Goal: Transaction & Acquisition: Purchase product/service

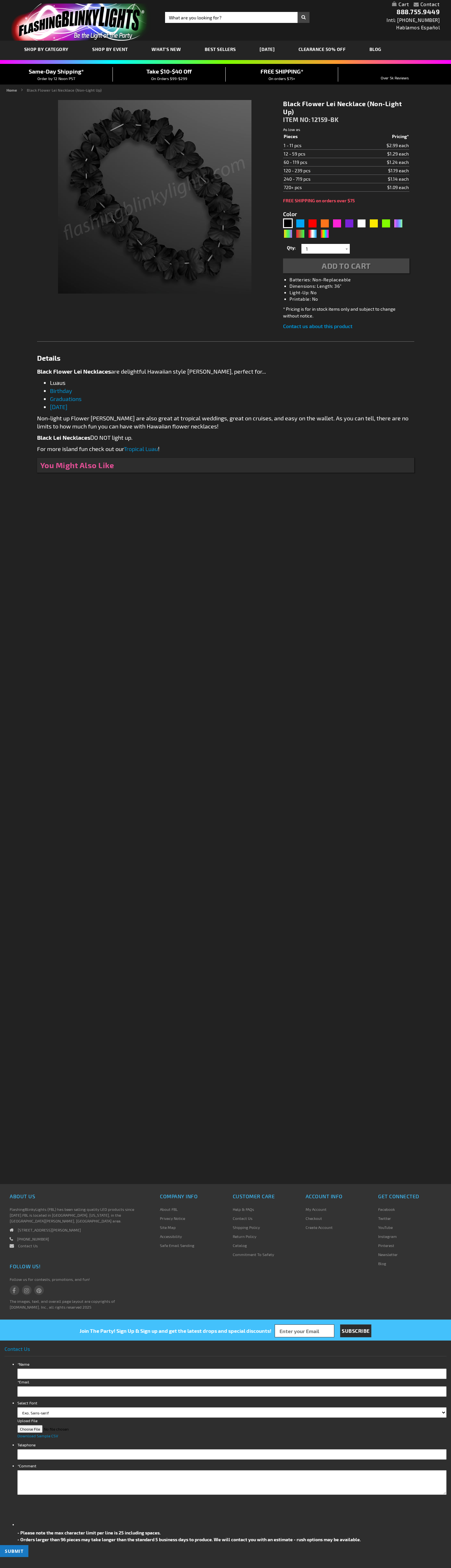
type input "5631"
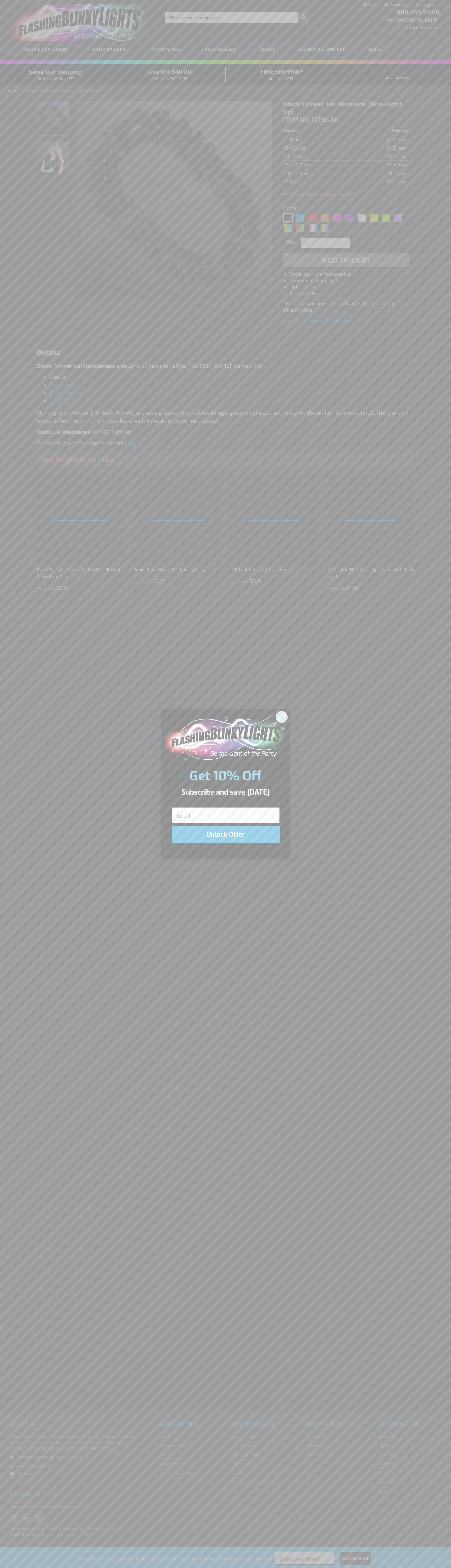
click at [282, 716] on icon "Close dialog" at bounding box center [281, 717] width 5 height 5
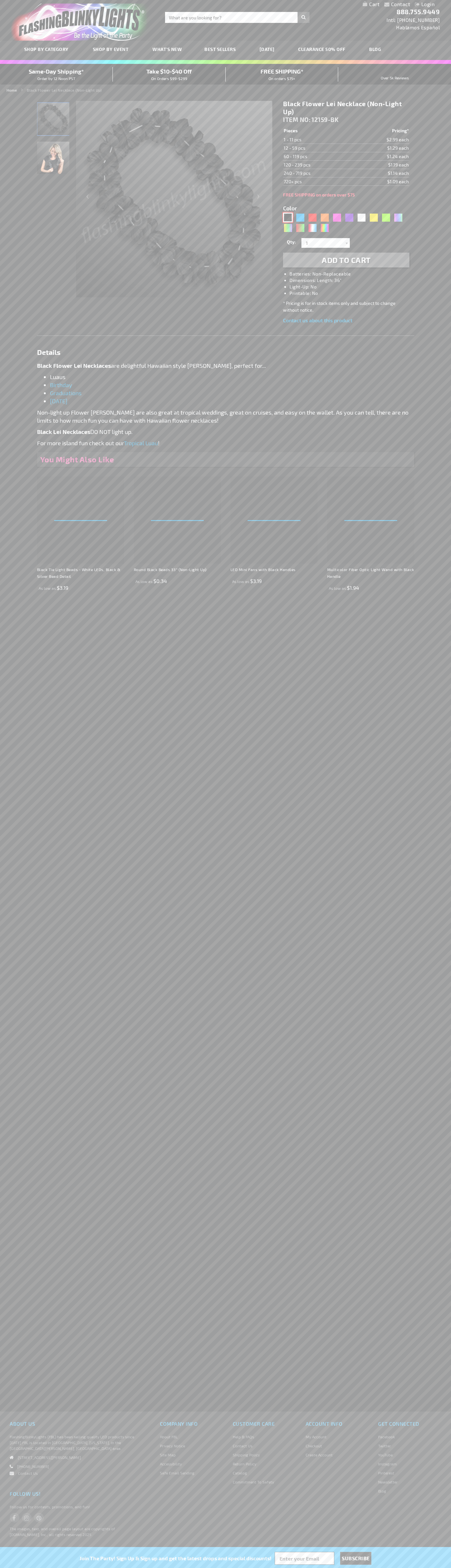
click at [288, 217] on div "Black" at bounding box center [288, 217] width 9 height 9
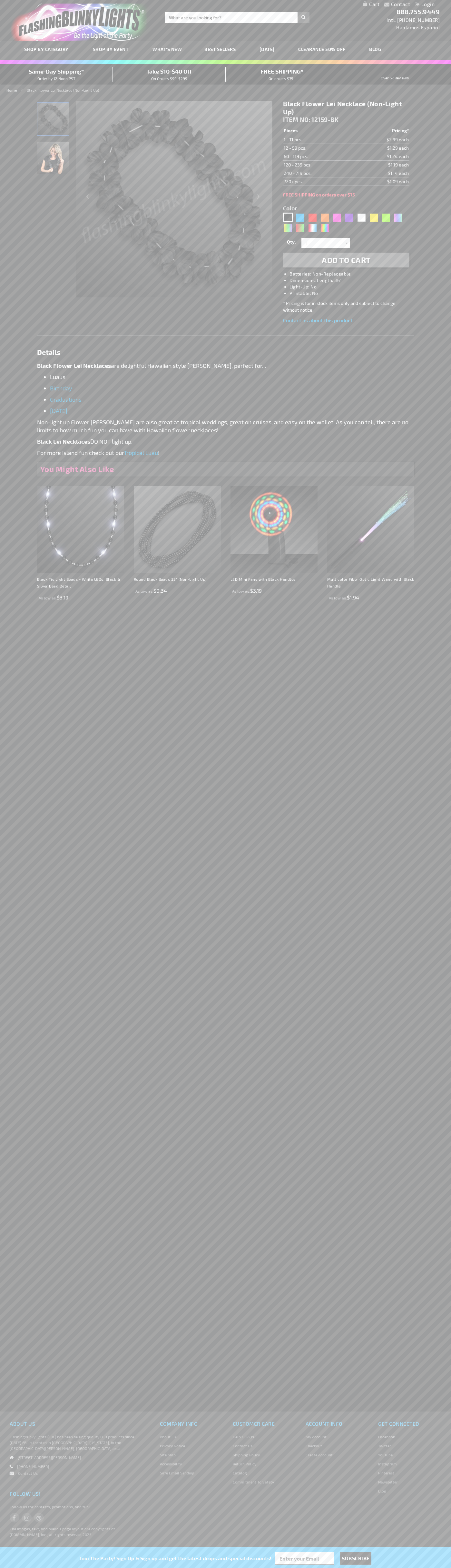
click at [346, 260] on span "Add to Cart" at bounding box center [346, 260] width 49 height 9
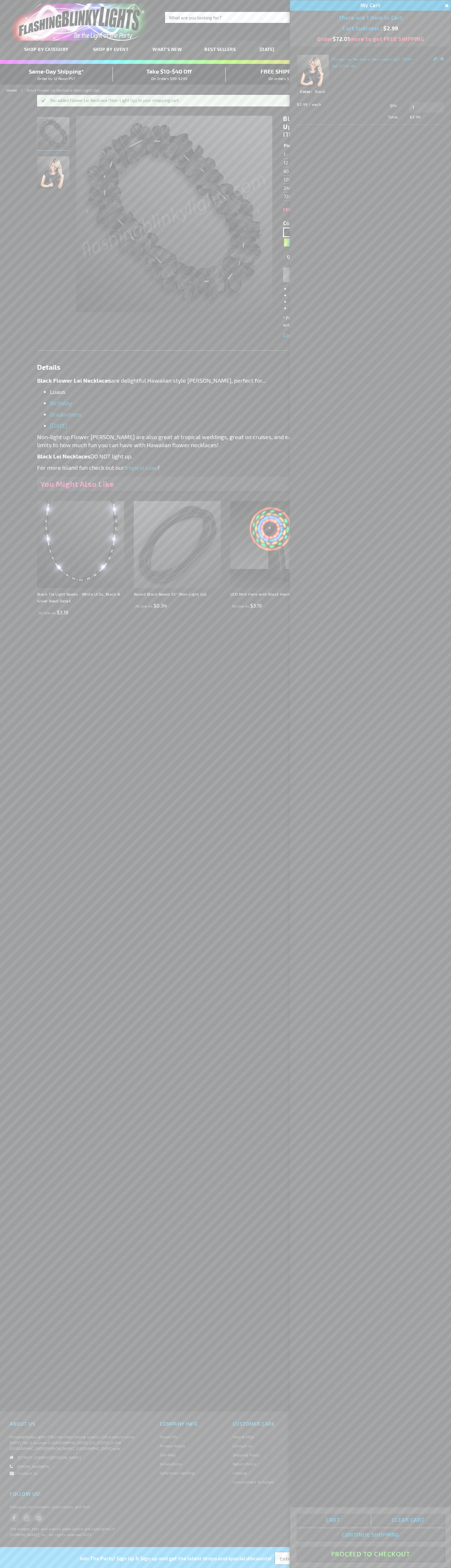
click at [370, 1554] on button "Proceed To Checkout" at bounding box center [370, 1554] width 148 height 15
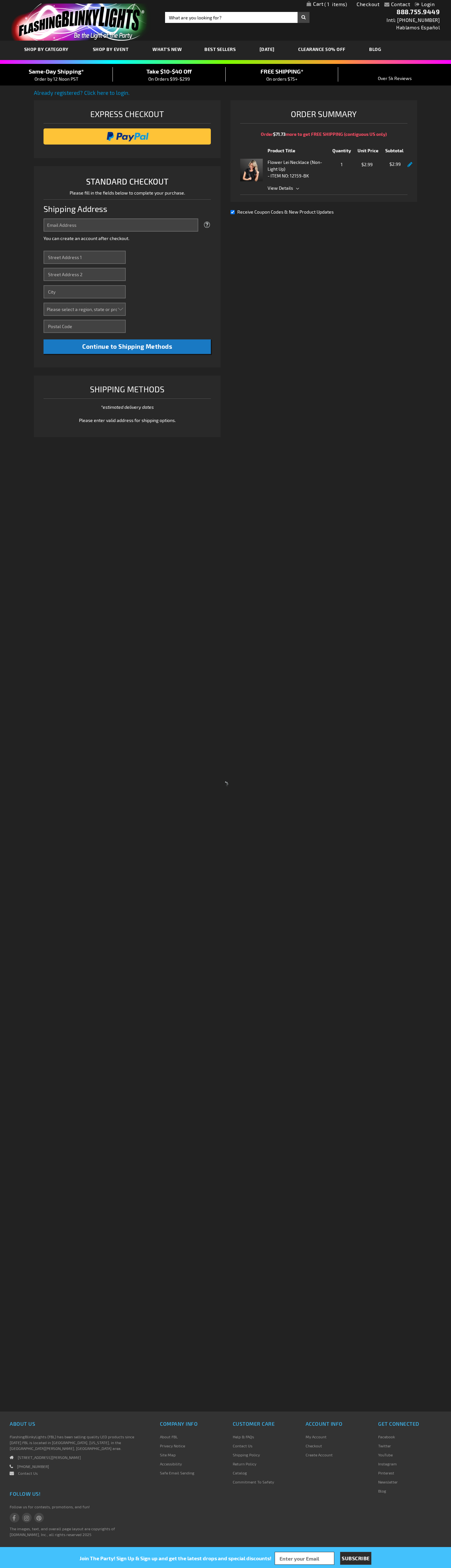
select select "US"
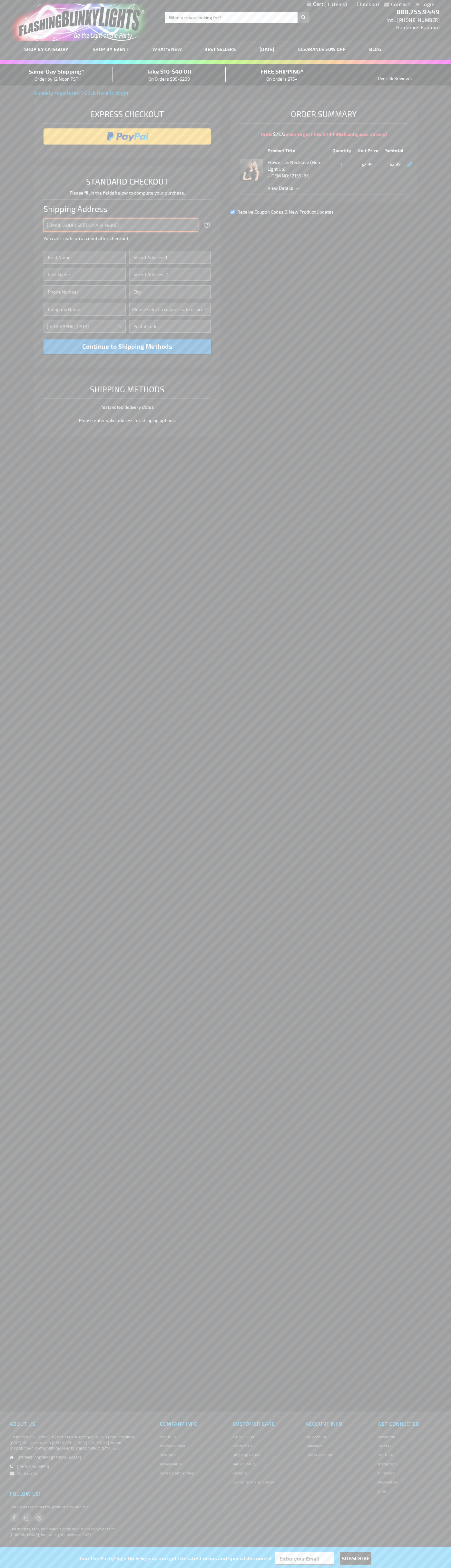
type input "johnsmith005@storebotmail.joonix.net"
type input "John"
type input "651 N. 34th Str."
type input "First floor"
type input "seattle"
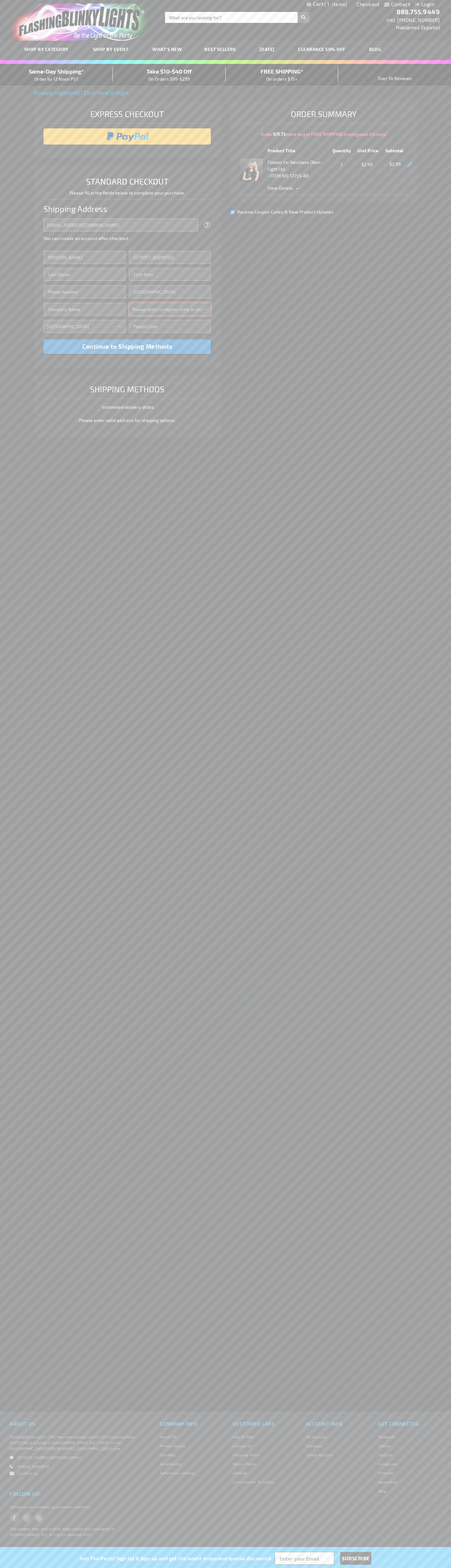
select select "62"
type input "98103"
type input "Smith"
type input "6502530000"
type input "John Smith"
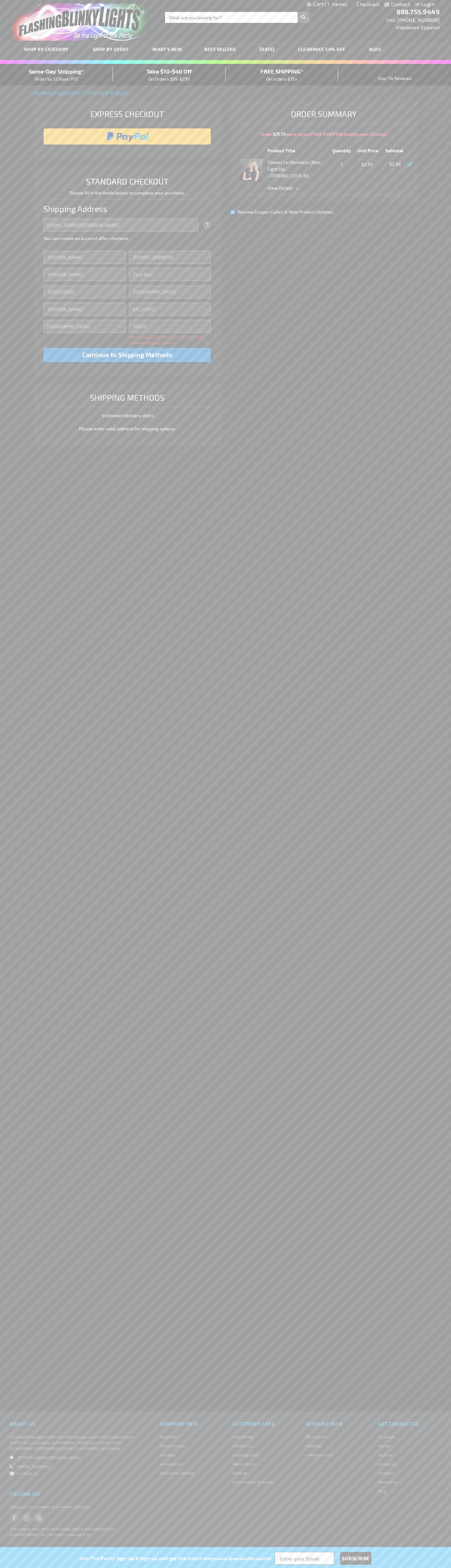
click at [56, 75] on div "Same-Day Shipping* Order by 12 Noon PST" at bounding box center [56, 74] width 113 height 15
click at [127, 137] on input "image" at bounding box center [127, 136] width 161 height 13
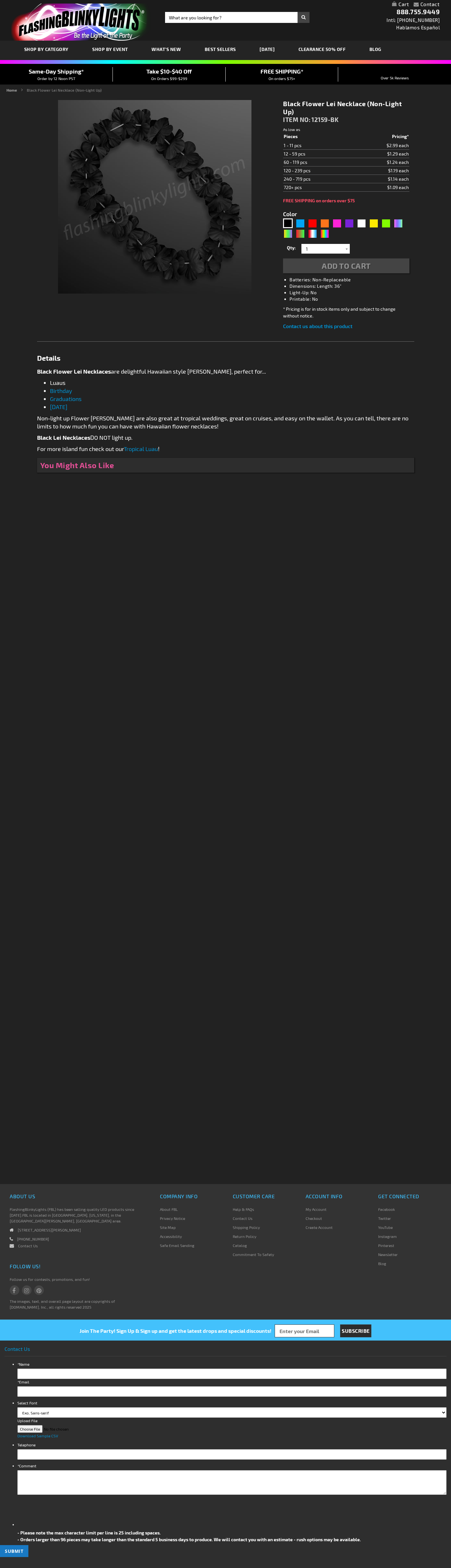
type input "5631"
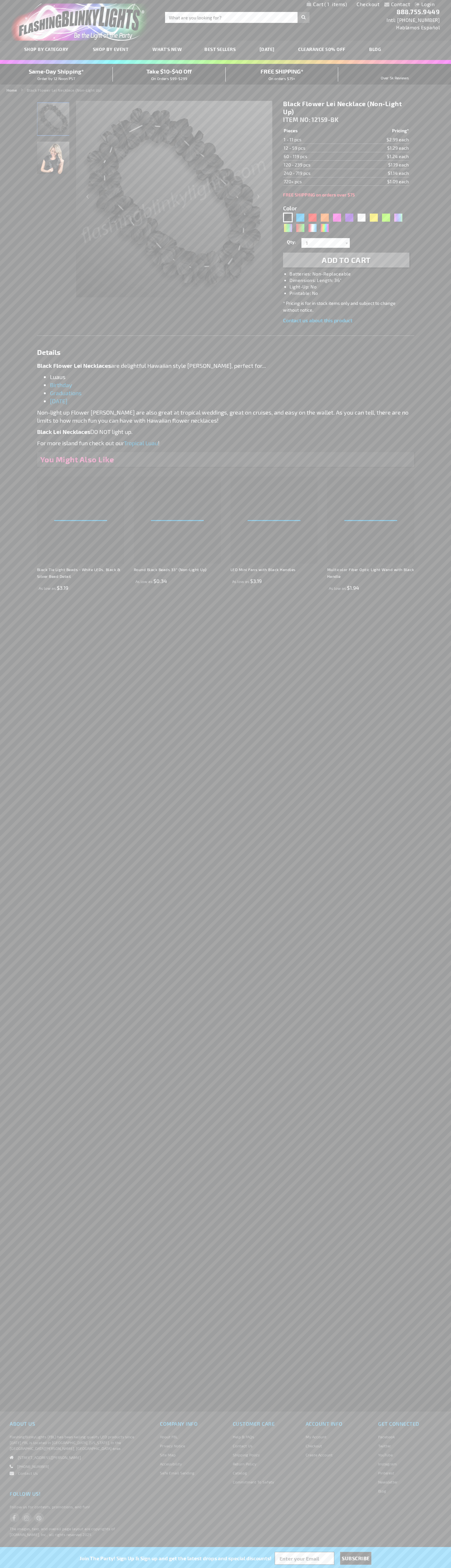
click at [327, 5] on span "1" at bounding box center [335, 4] width 23 height 5
